Goal: Task Accomplishment & Management: Complete application form

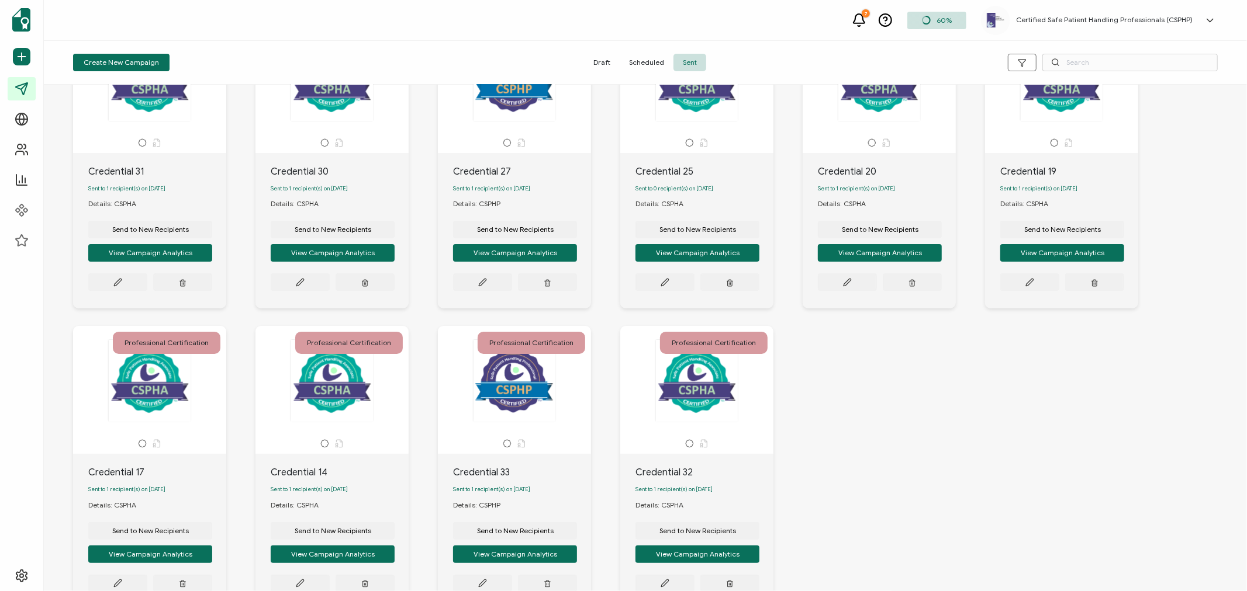
scroll to position [185, 0]
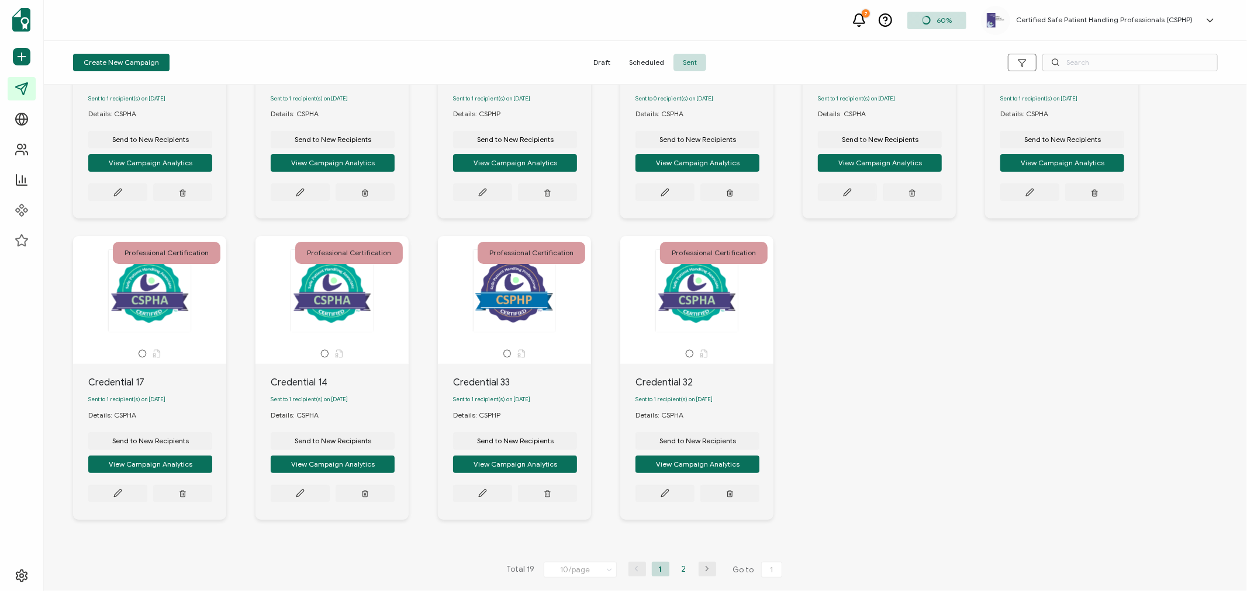
click at [684, 571] on li "2" at bounding box center [684, 569] width 18 height 15
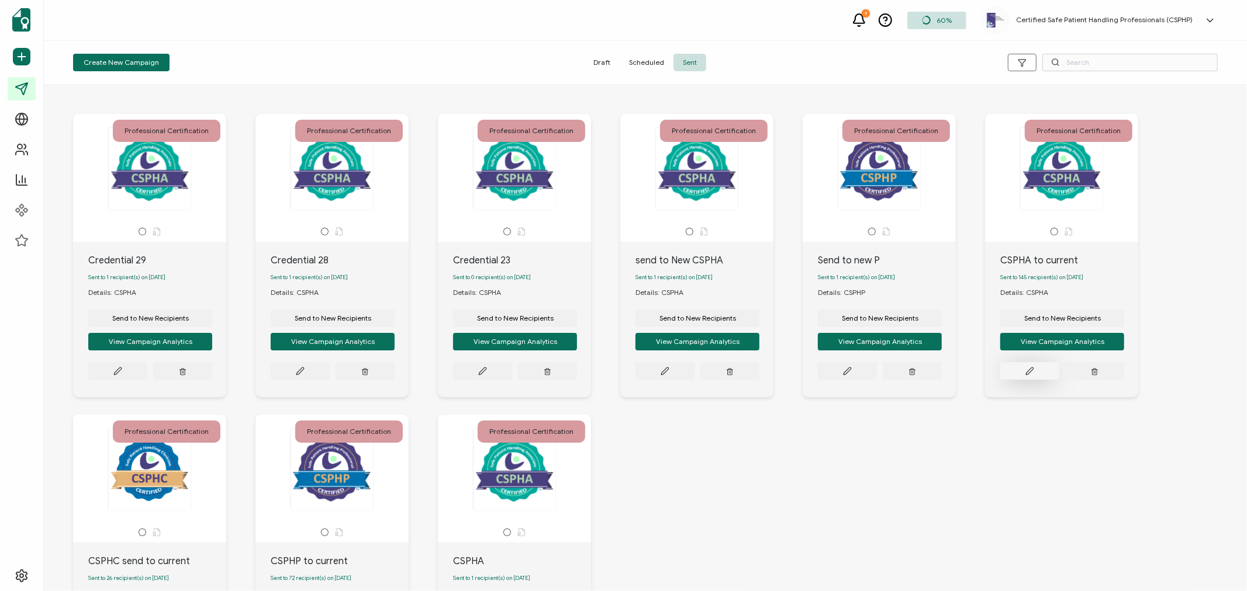
click at [1029, 376] on icon at bounding box center [1029, 371] width 9 height 9
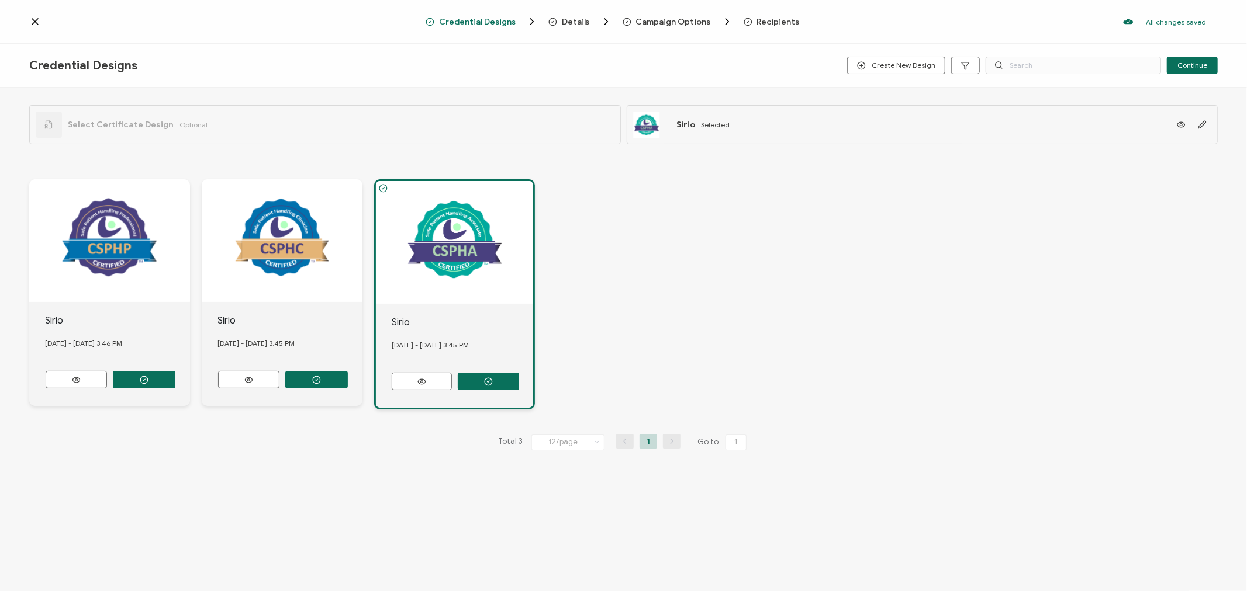
click at [766, 19] on span "Recipients" at bounding box center [778, 22] width 43 height 9
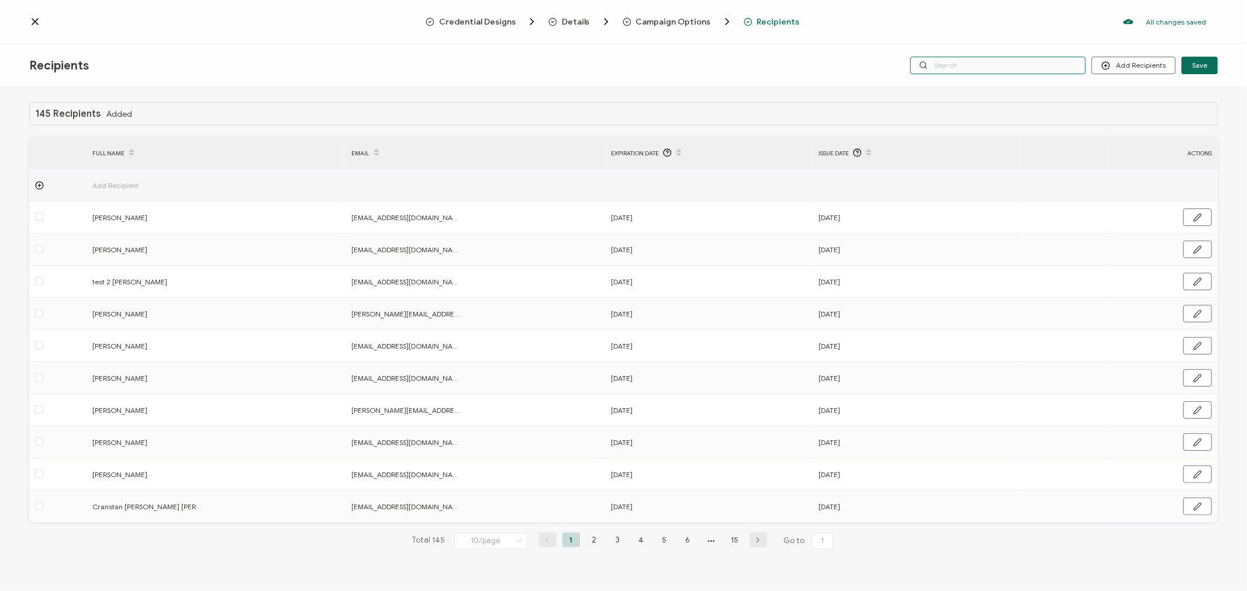
click at [973, 64] on input "text" at bounding box center [997, 66] width 175 height 18
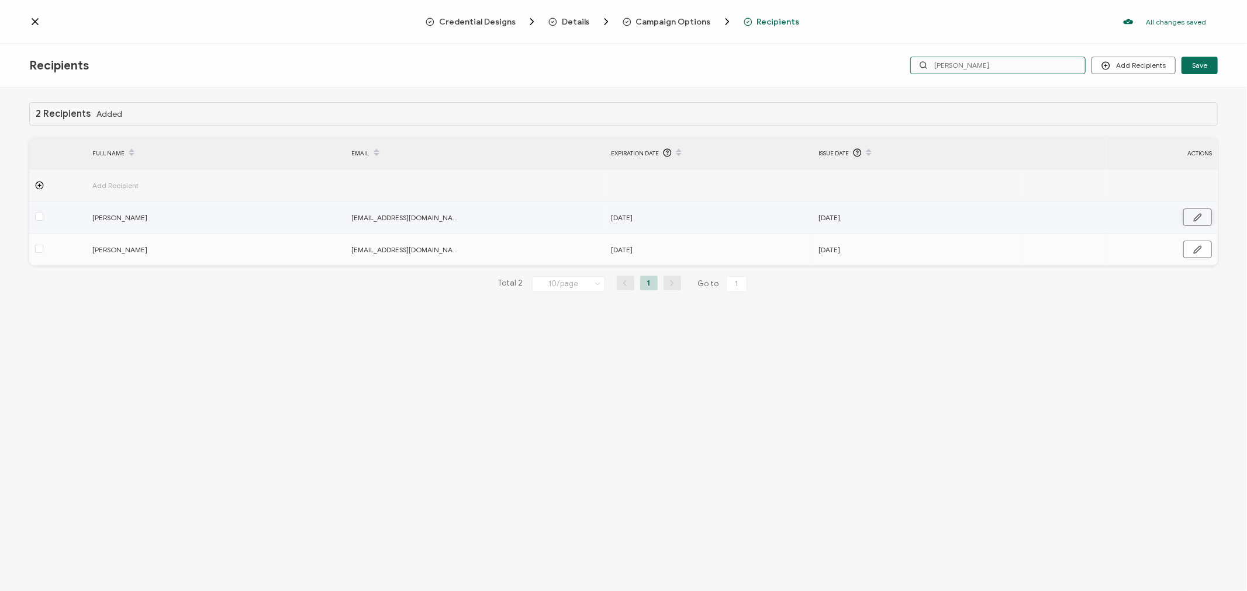
type input "[PERSON_NAME]"
click at [1199, 219] on icon "button" at bounding box center [1197, 217] width 9 height 9
click at [688, 217] on input "[DATE]" at bounding box center [662, 218] width 102 height 19
type input "[DATE]"
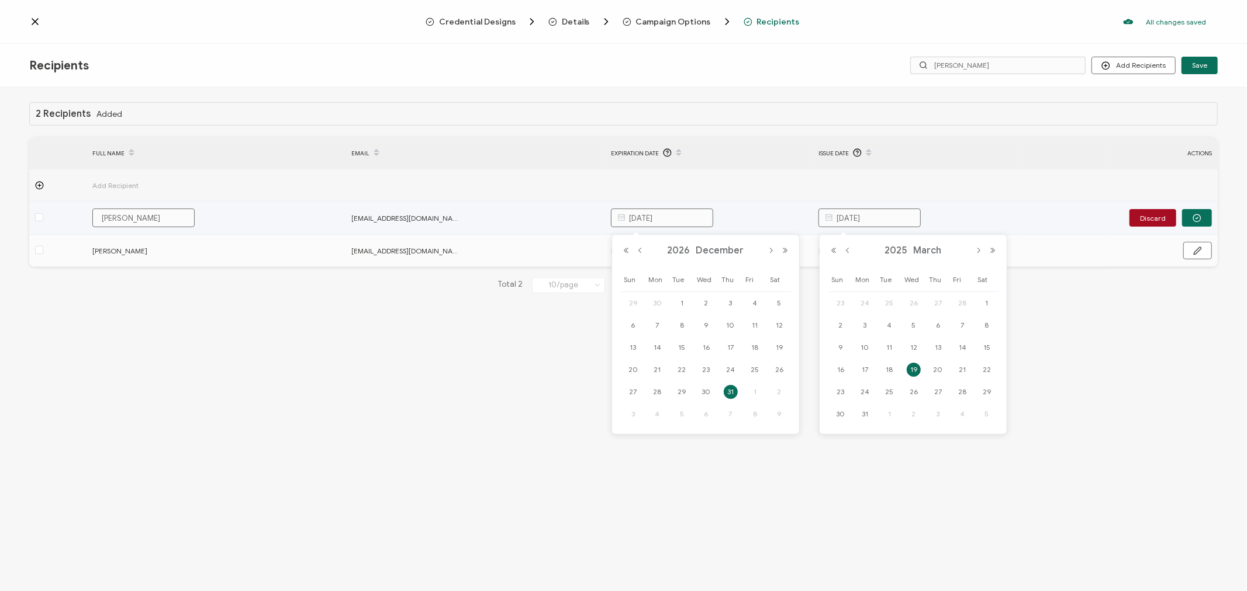
click at [855, 220] on input "[DATE]" at bounding box center [869, 218] width 102 height 19
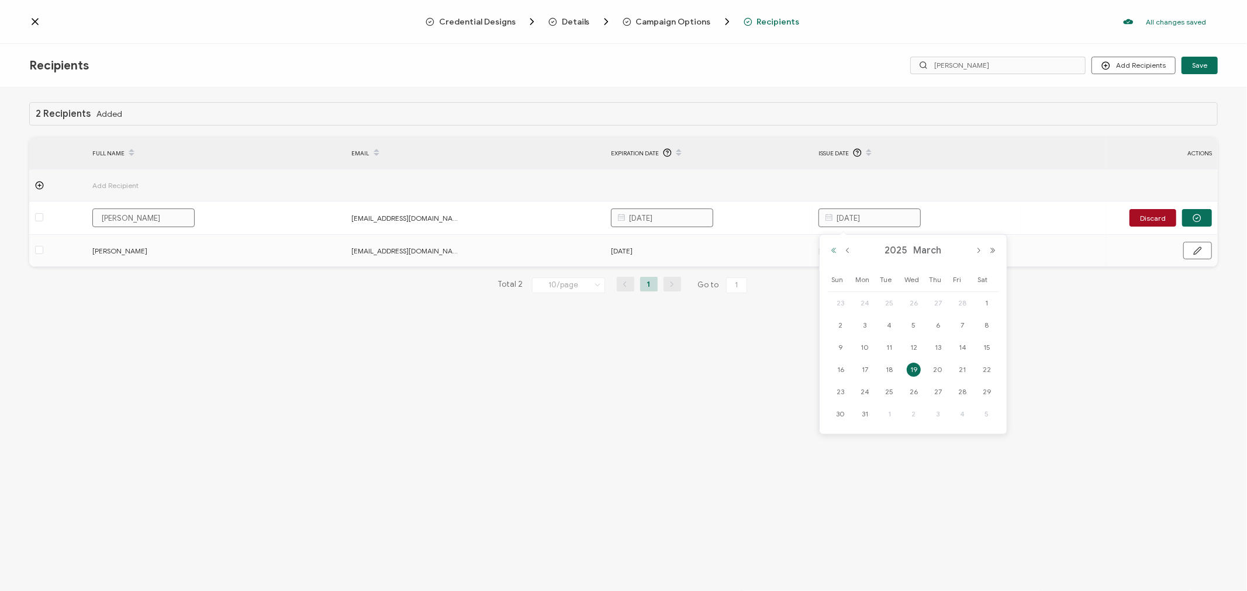
click at [833, 252] on button "Previous Year" at bounding box center [833, 251] width 14 height 8
click at [974, 251] on button "Next Month" at bounding box center [978, 251] width 14 height 8
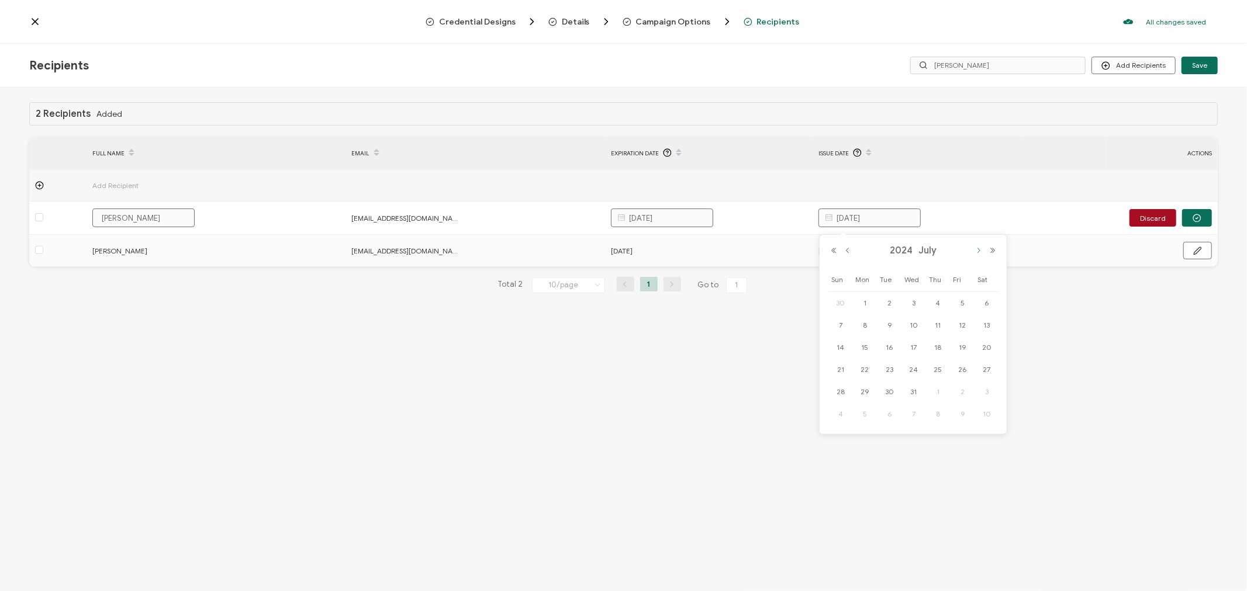
click at [974, 251] on button "Next Month" at bounding box center [978, 251] width 14 height 8
click at [961, 348] on span "13" at bounding box center [962, 348] width 14 height 14
type input "[DATE]"
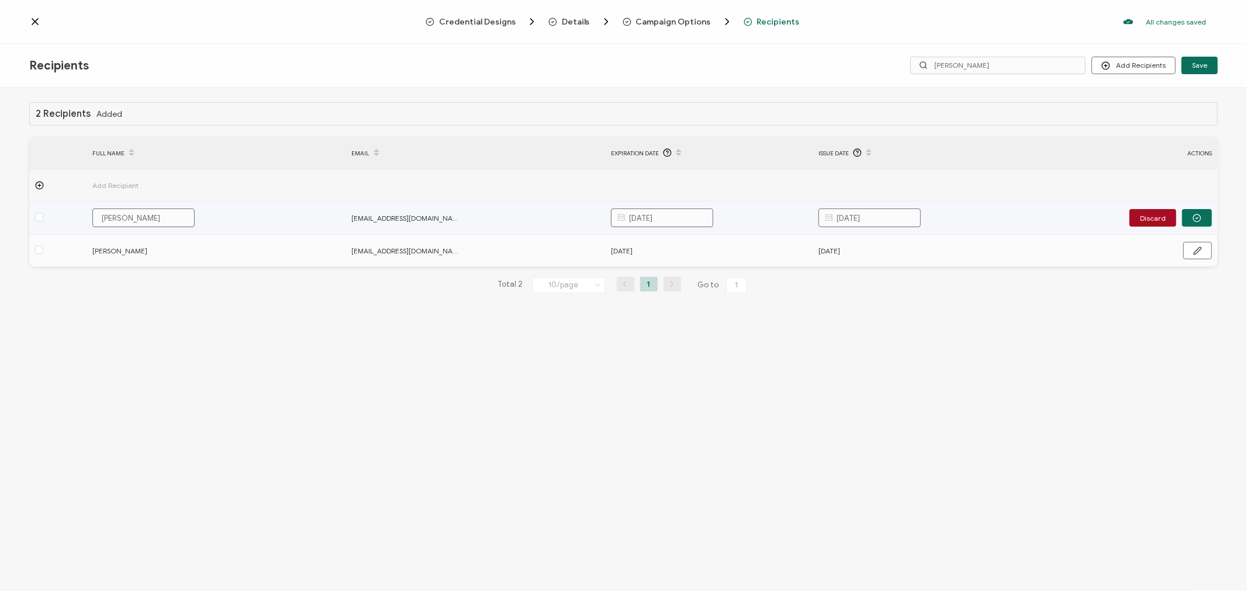
click at [867, 219] on input "[DATE]" at bounding box center [869, 218] width 102 height 19
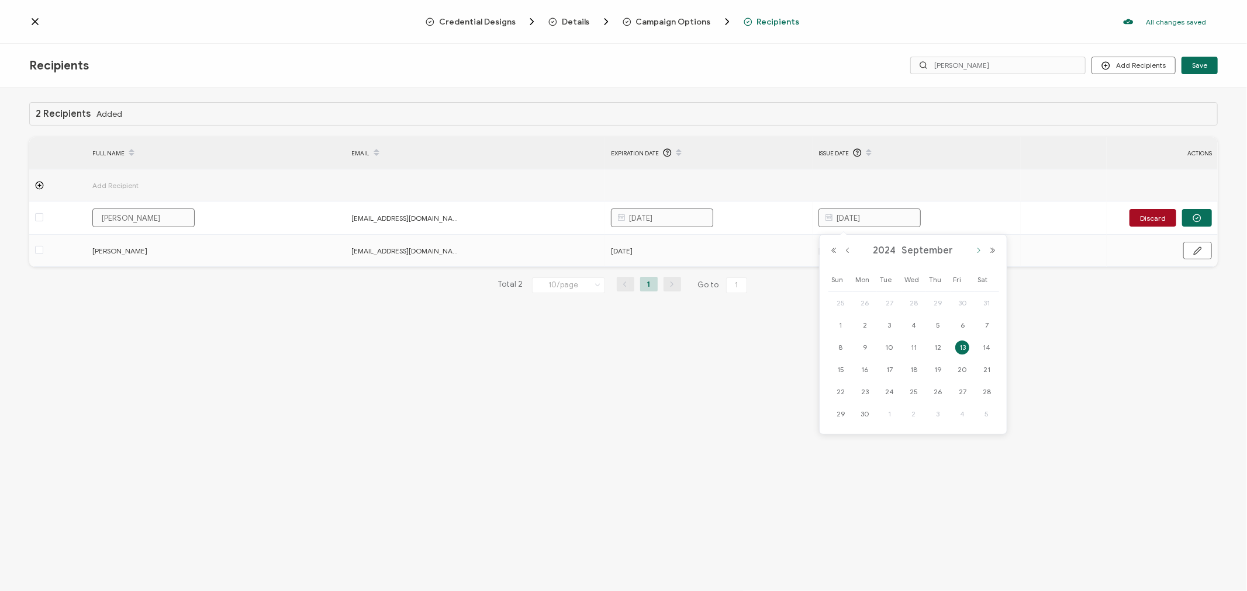
click at [979, 252] on button "Next Month" at bounding box center [978, 251] width 14 height 8
click at [963, 347] on span "13" at bounding box center [962, 348] width 14 height 14
type input "[DATE]"
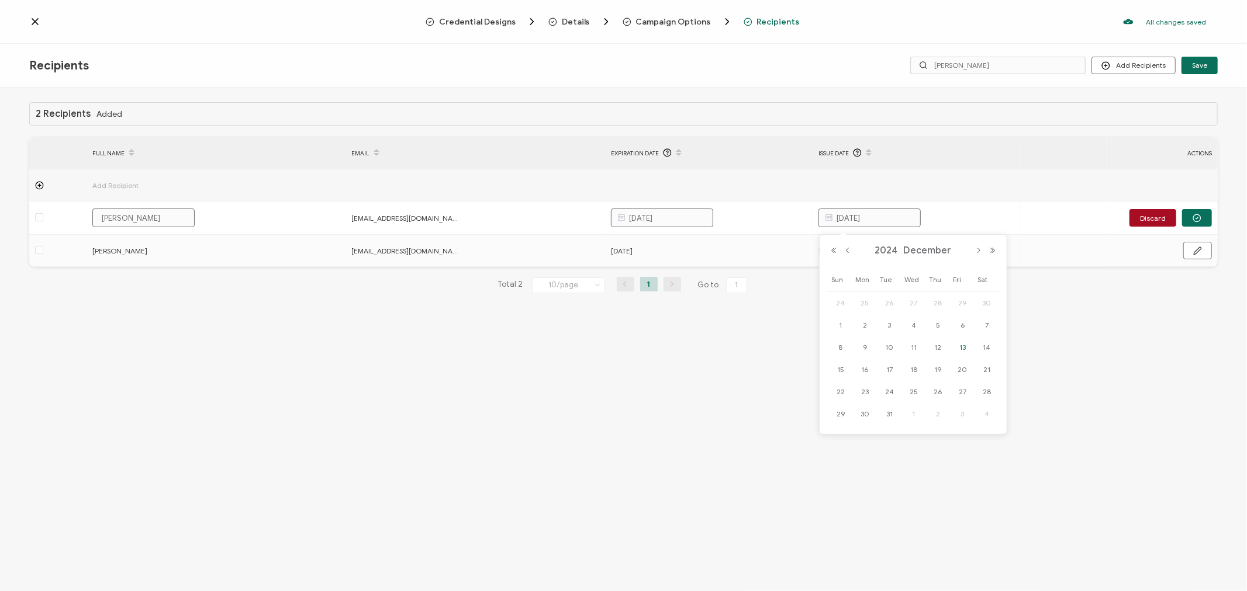
type input "[DATE]"
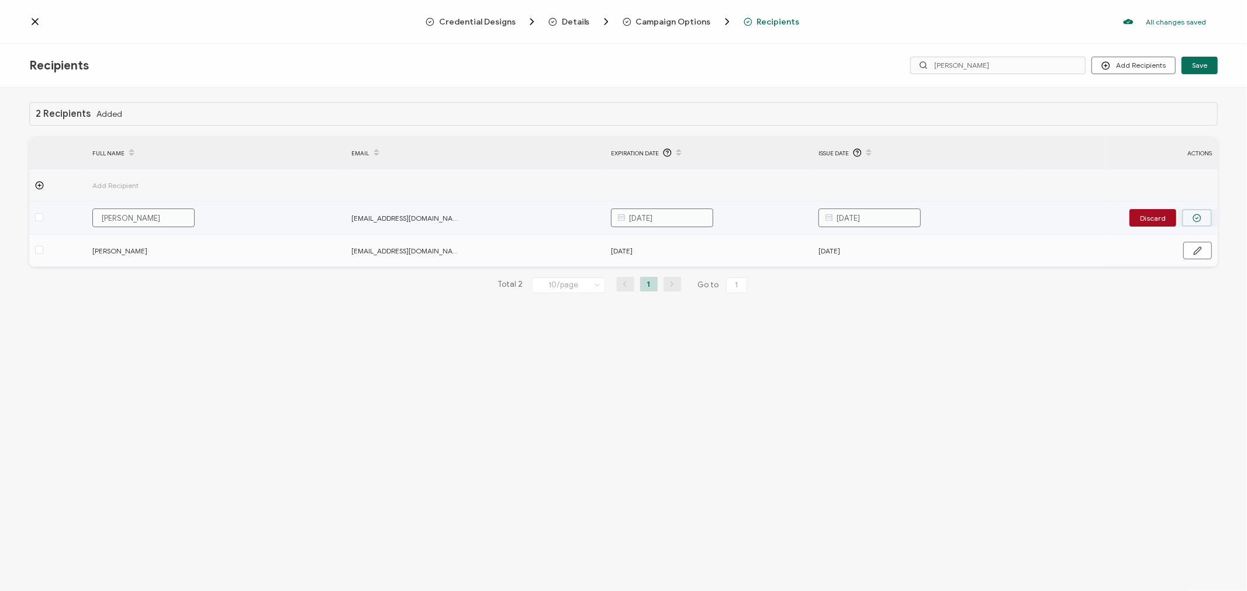
click at [1202, 214] on button "button" at bounding box center [1197, 218] width 30 height 18
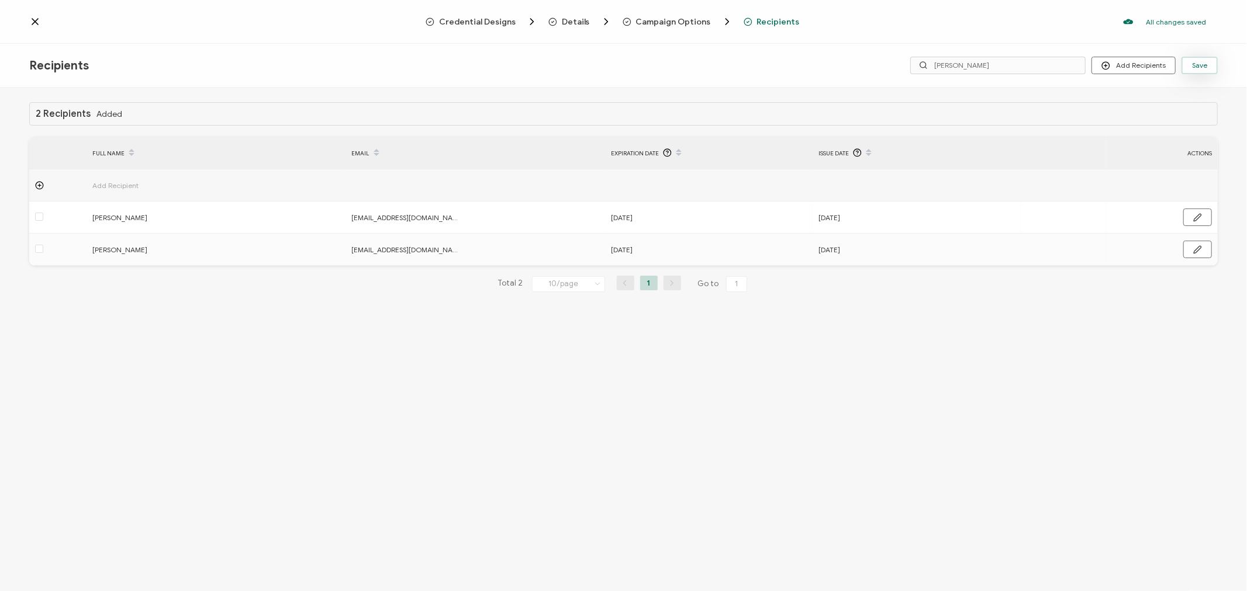
click at [1204, 67] on span "Save" at bounding box center [1199, 65] width 15 height 7
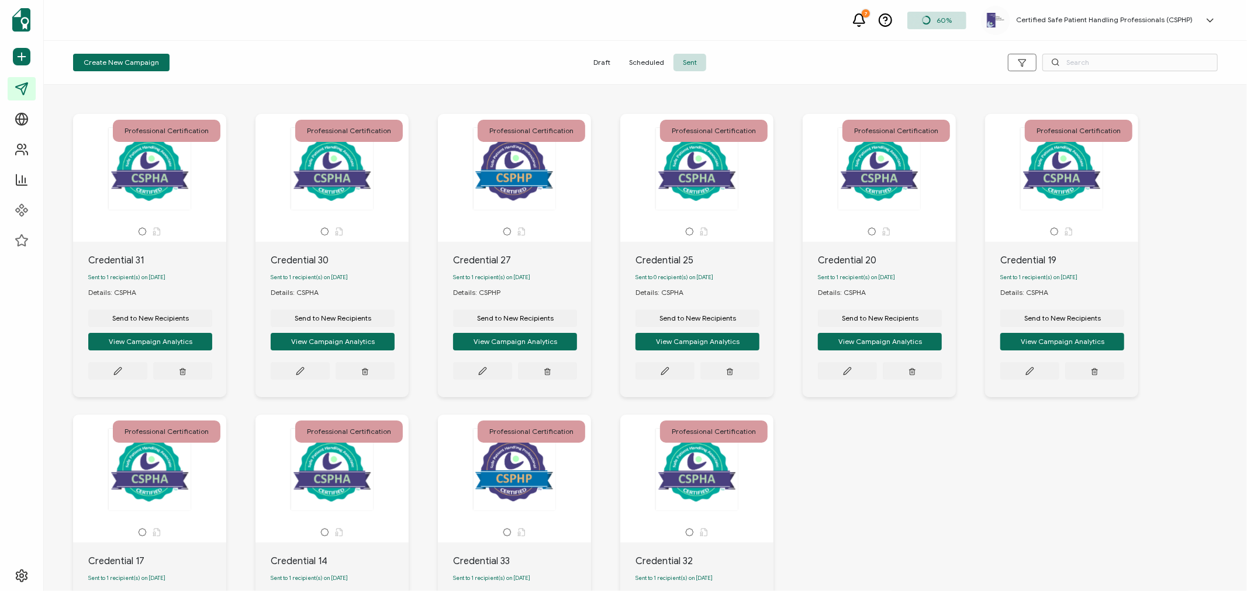
click at [1048, 22] on h5 "Certified Safe Patient Handling Professionals (CSPHP)" at bounding box center [1104, 20] width 176 height 8
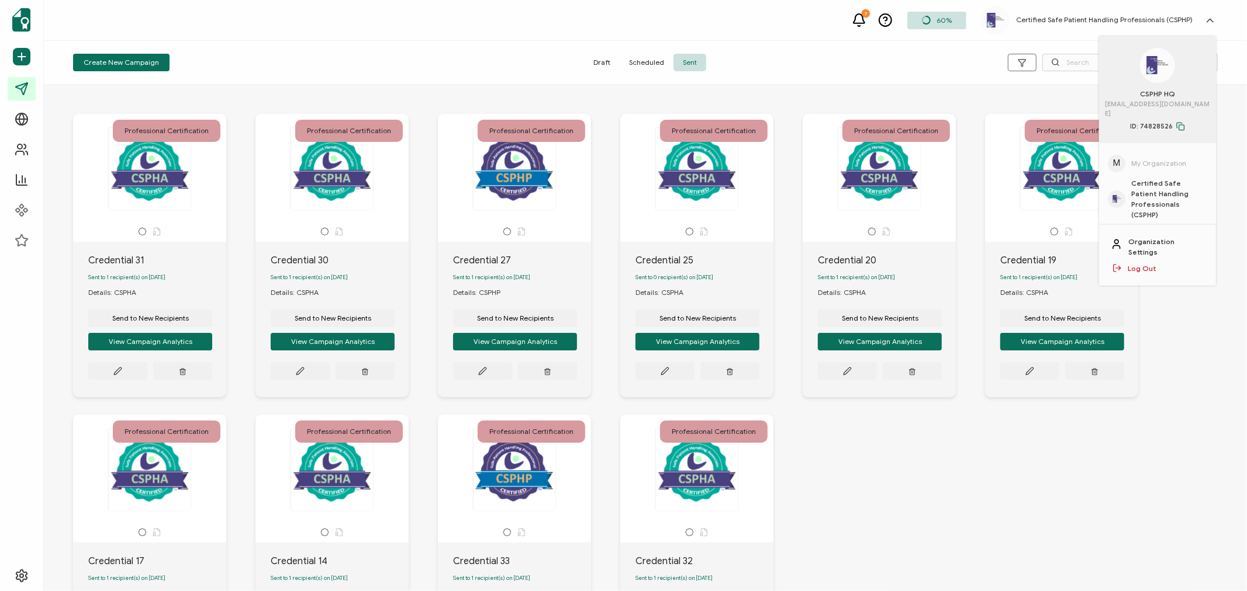
click at [1148, 264] on link "Log Out" at bounding box center [1141, 269] width 29 height 11
